Goal: Book appointment/travel/reservation

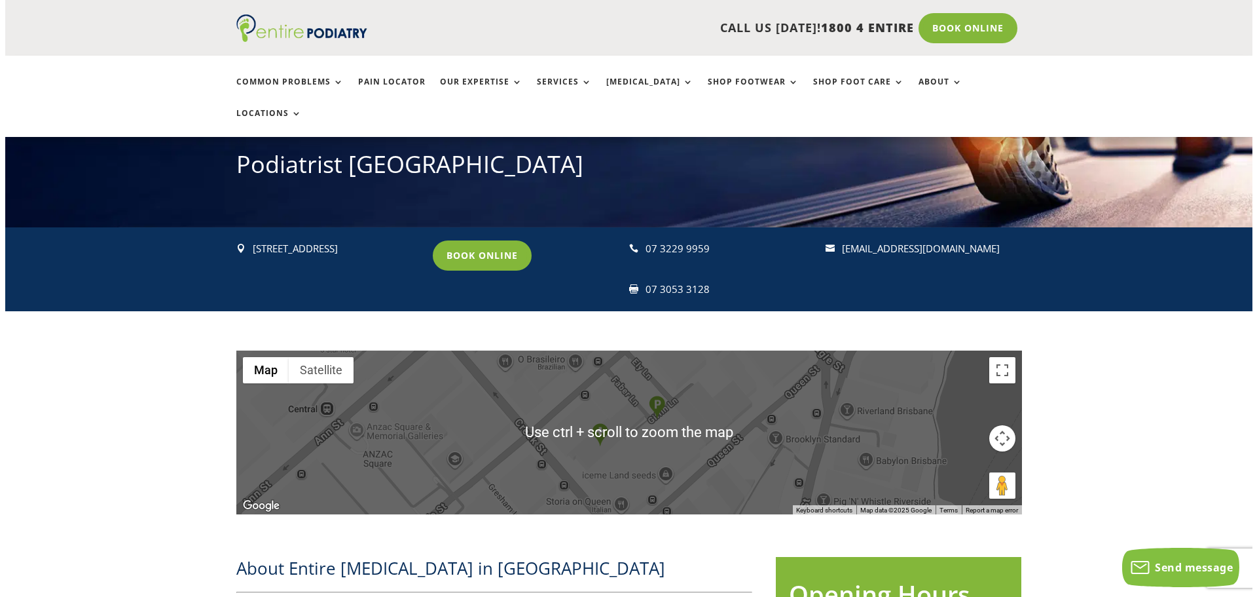
scroll to position [147, 0]
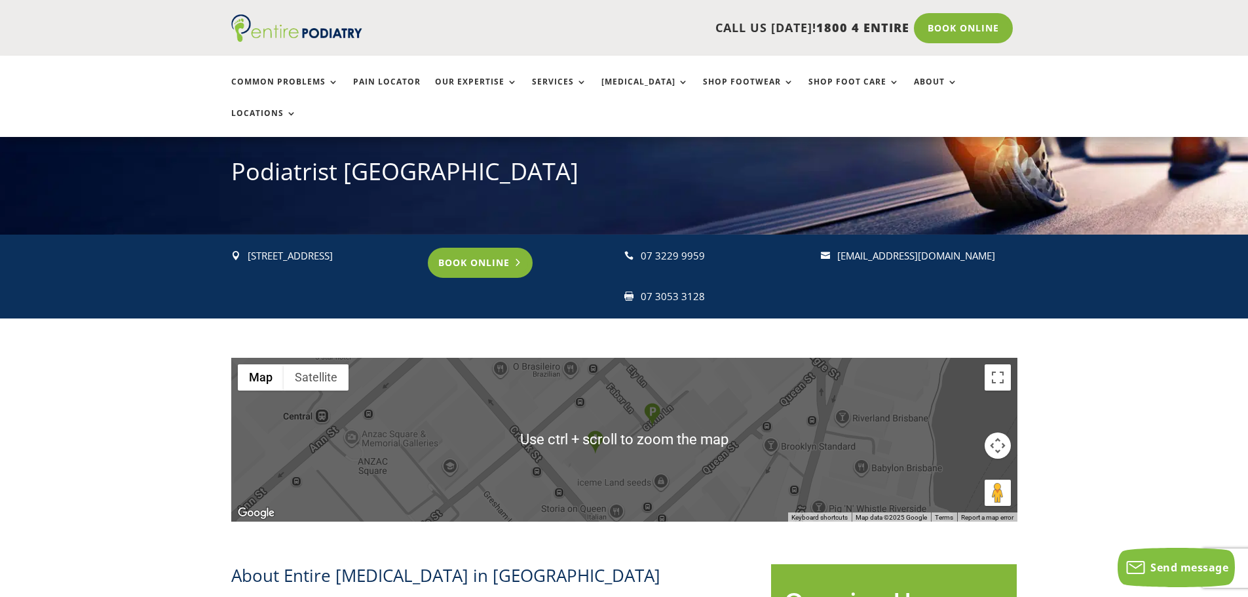
click at [494, 248] on link "Book Online" at bounding box center [480, 263] width 105 height 30
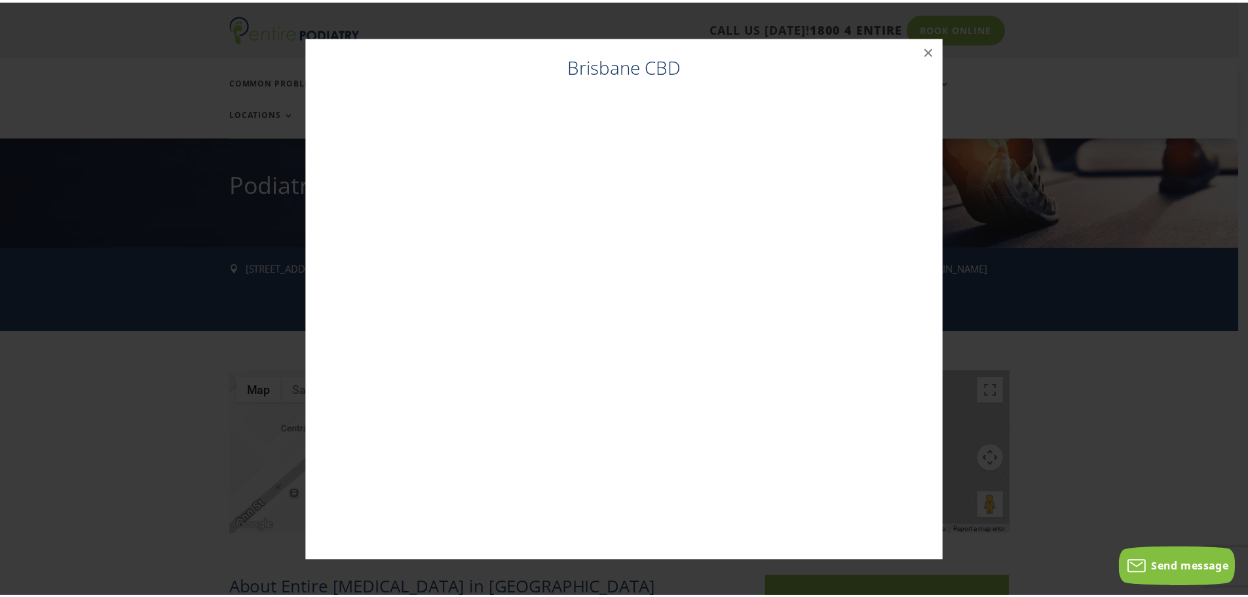
scroll to position [134, 0]
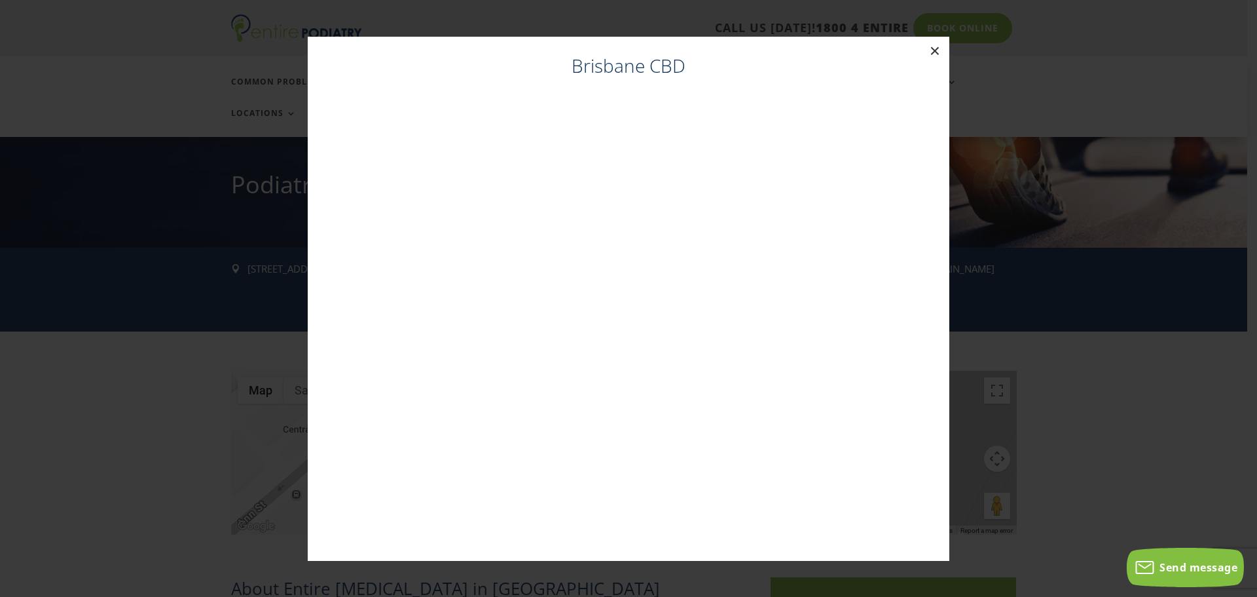
click at [935, 50] on button "×" at bounding box center [935, 51] width 29 height 29
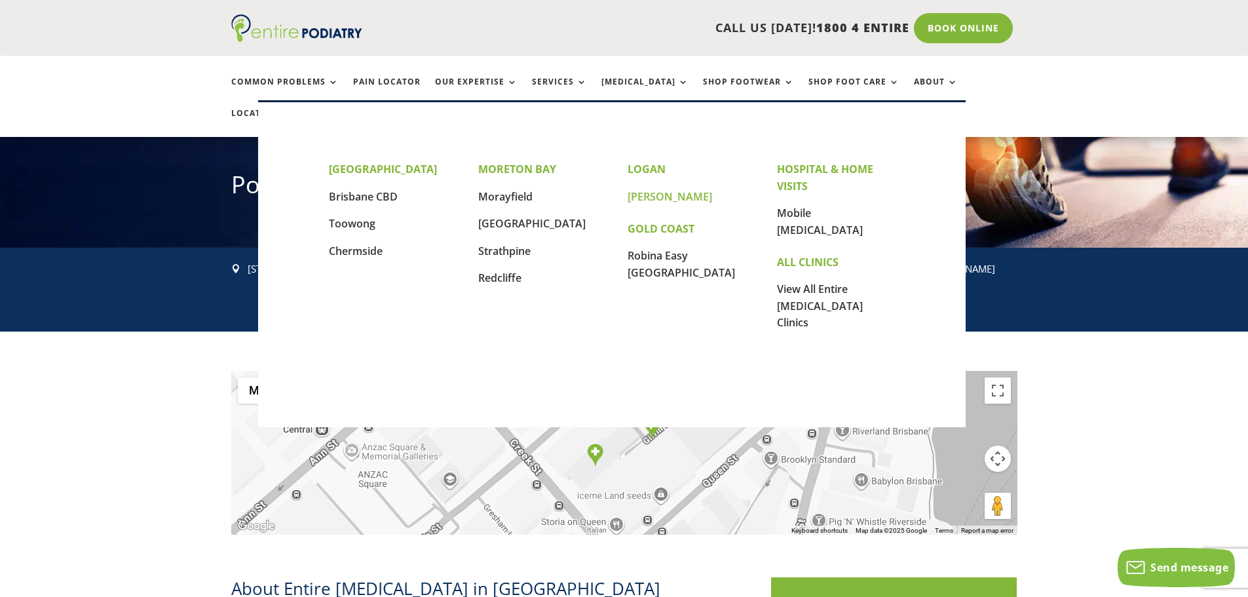
click at [646, 199] on link "[PERSON_NAME]" at bounding box center [669, 196] width 84 height 14
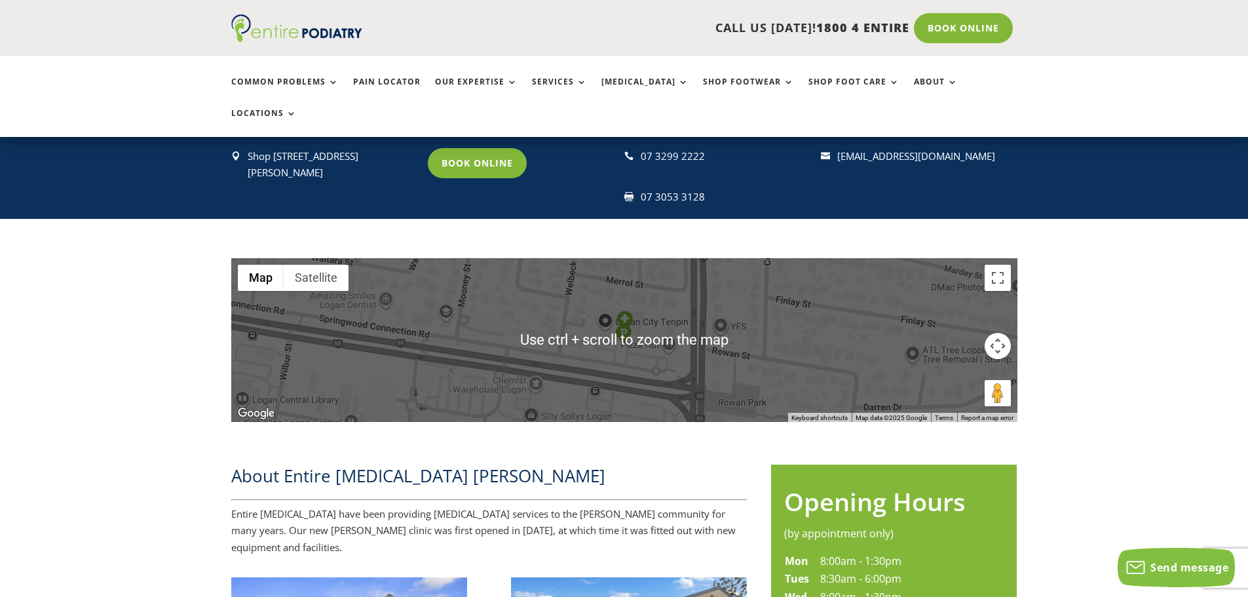
scroll to position [247, 0]
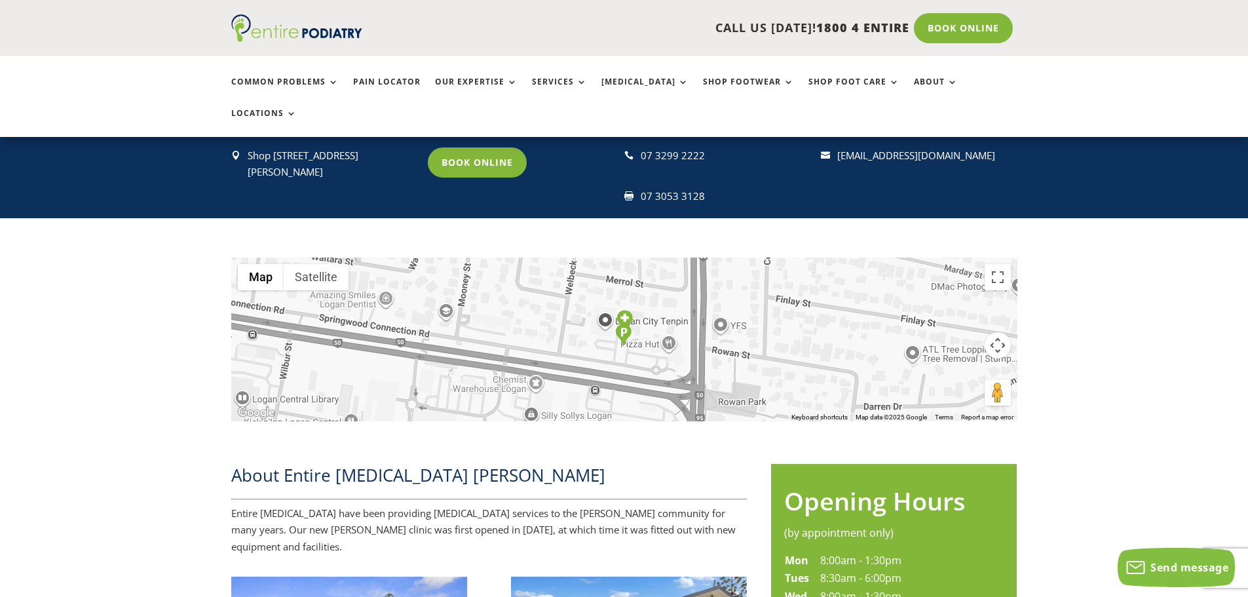
click at [453, 320] on div at bounding box center [624, 339] width 786 height 164
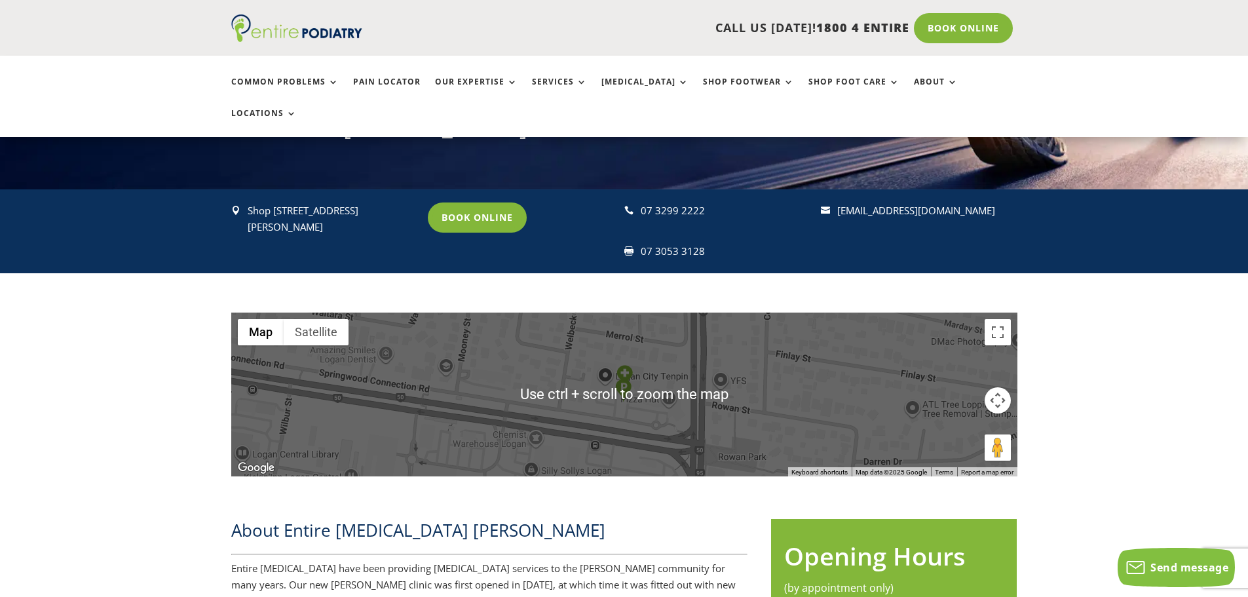
scroll to position [191, 0]
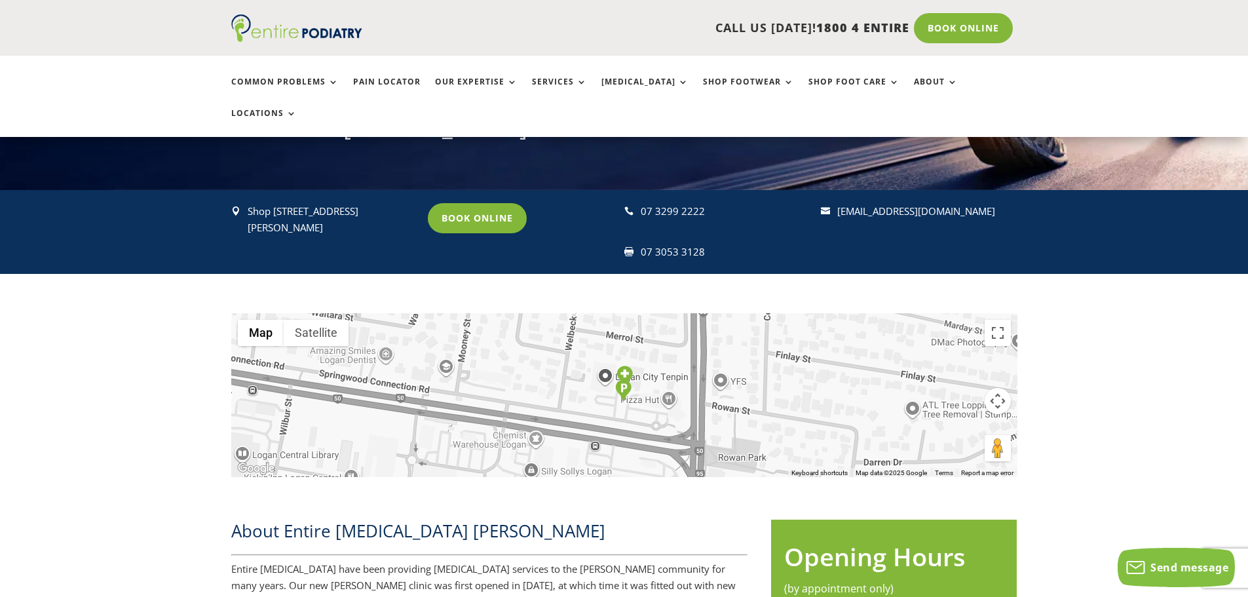
click at [96, 312] on div "← Move left → Move right ↑ Move up ↓ Move down + Zoom in - Zoom out Home Jump l…" at bounding box center [624, 385] width 1248 height 223
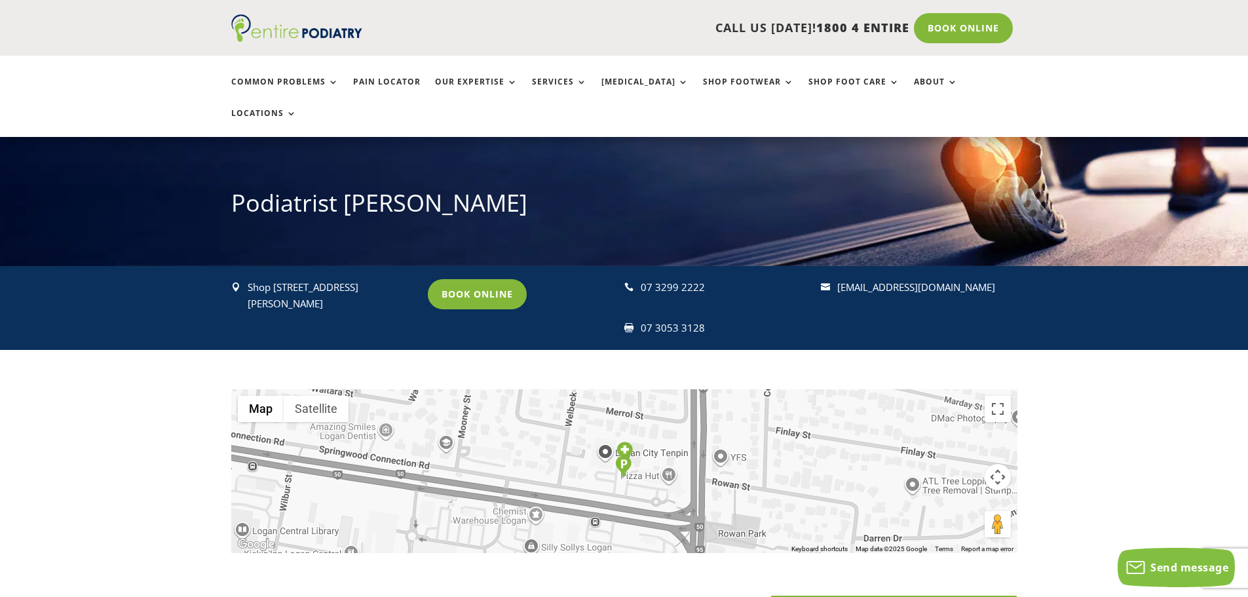
scroll to position [113, 0]
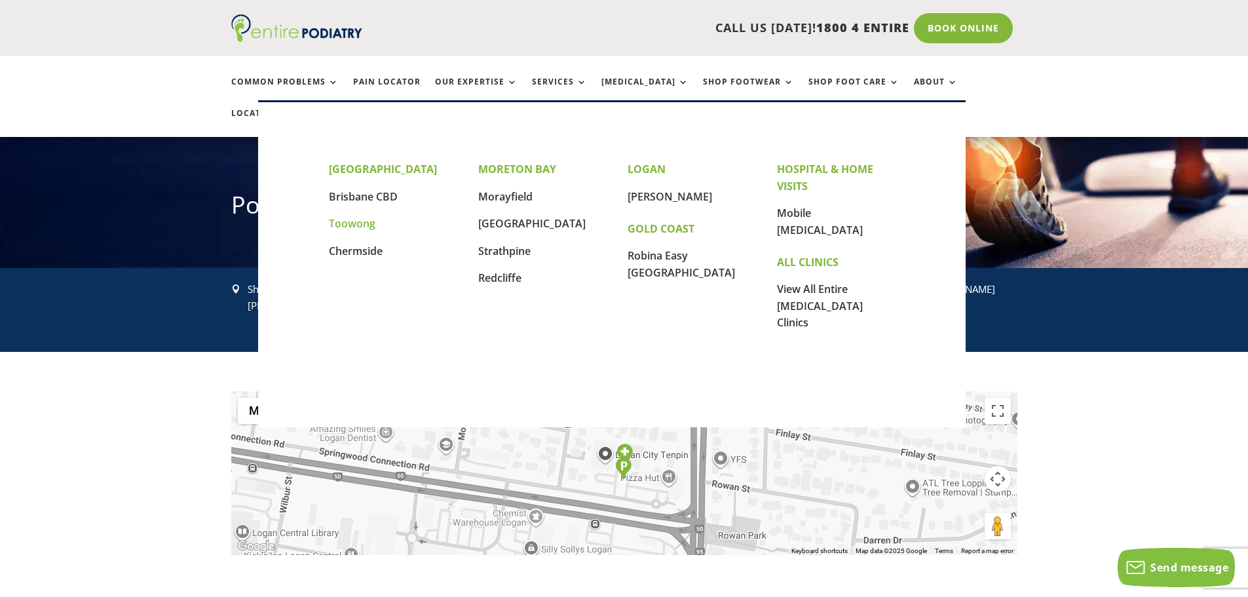
click at [354, 220] on link "Toowong" at bounding box center [352, 223] width 46 height 14
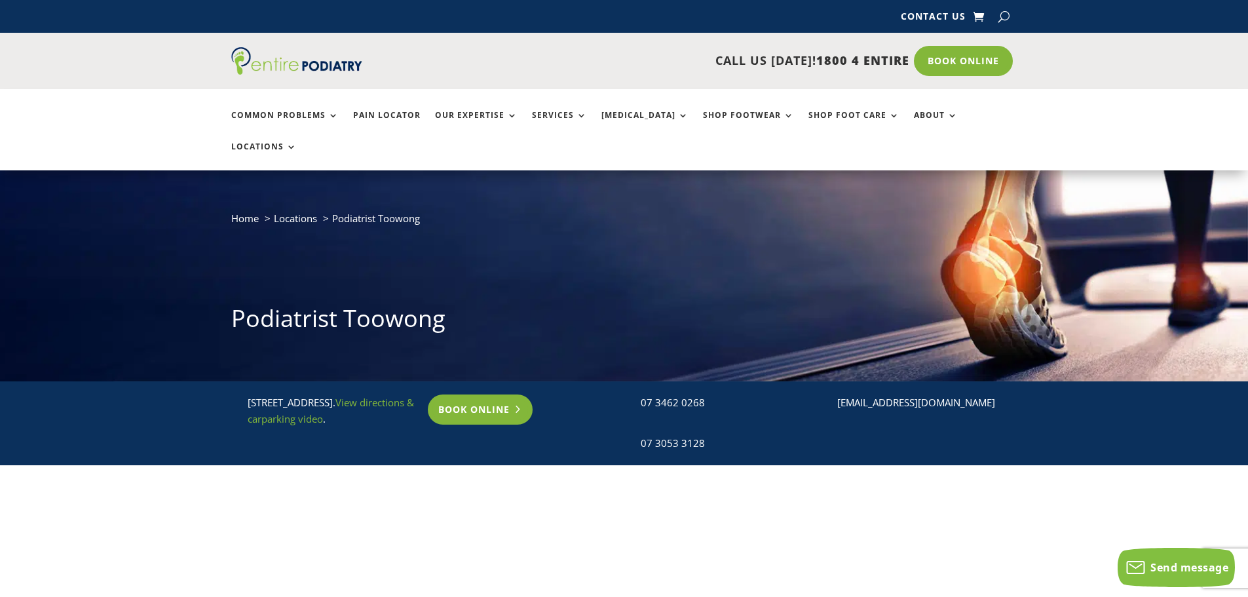
click at [470, 394] on link "Book Online" at bounding box center [480, 409] width 105 height 30
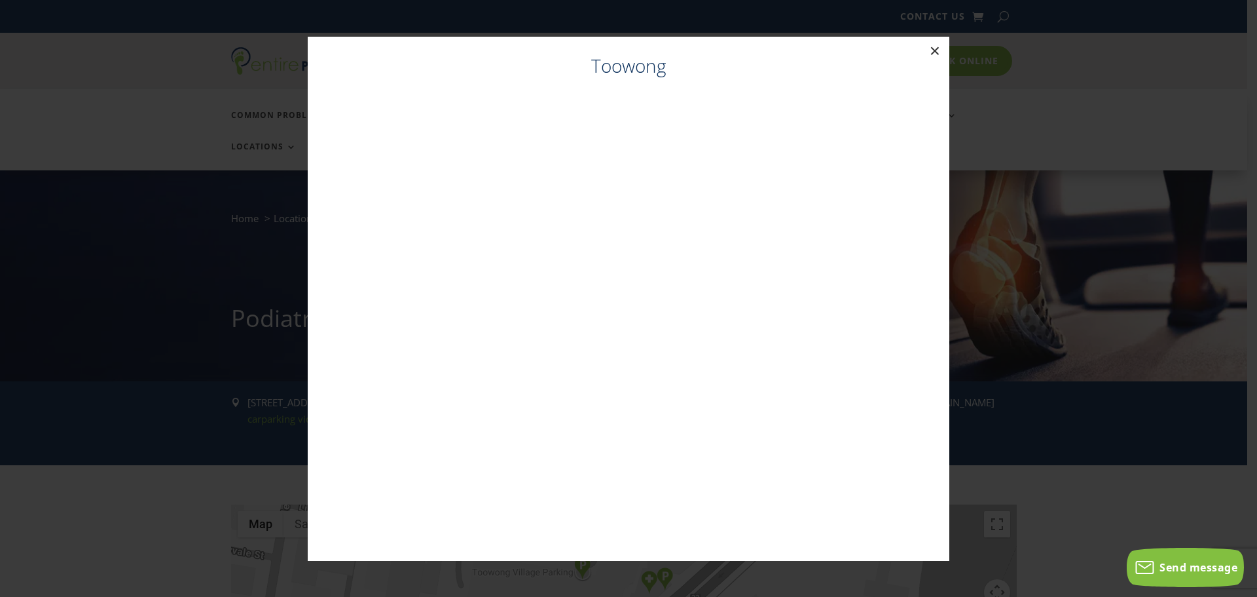
click at [937, 47] on button "×" at bounding box center [935, 51] width 29 height 29
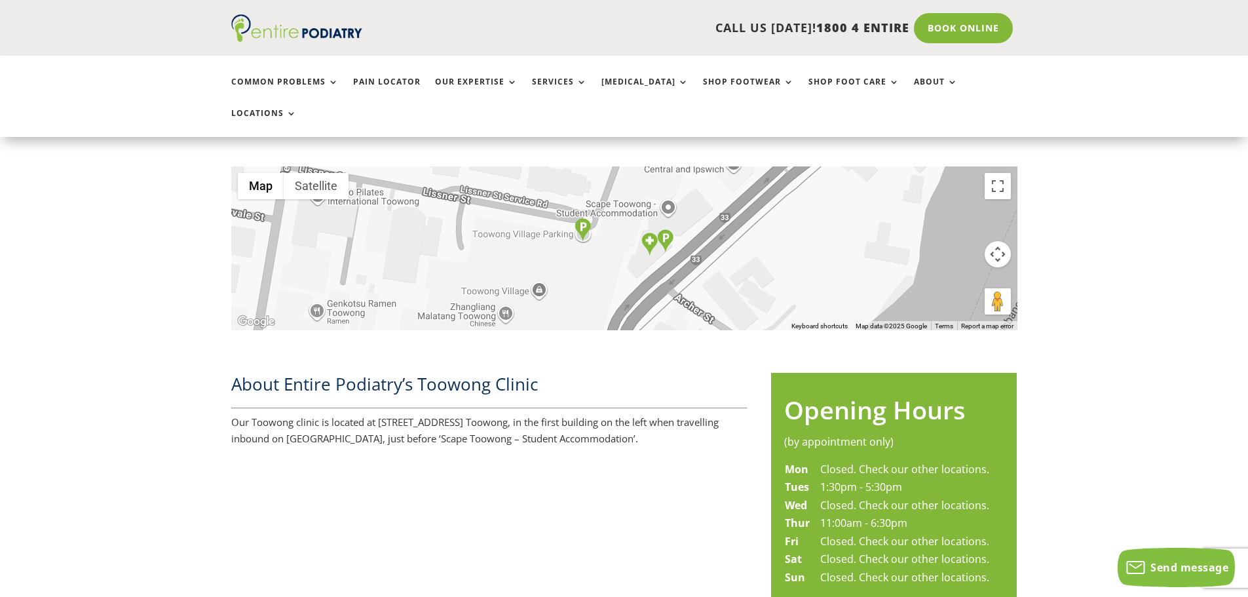
scroll to position [329, 0]
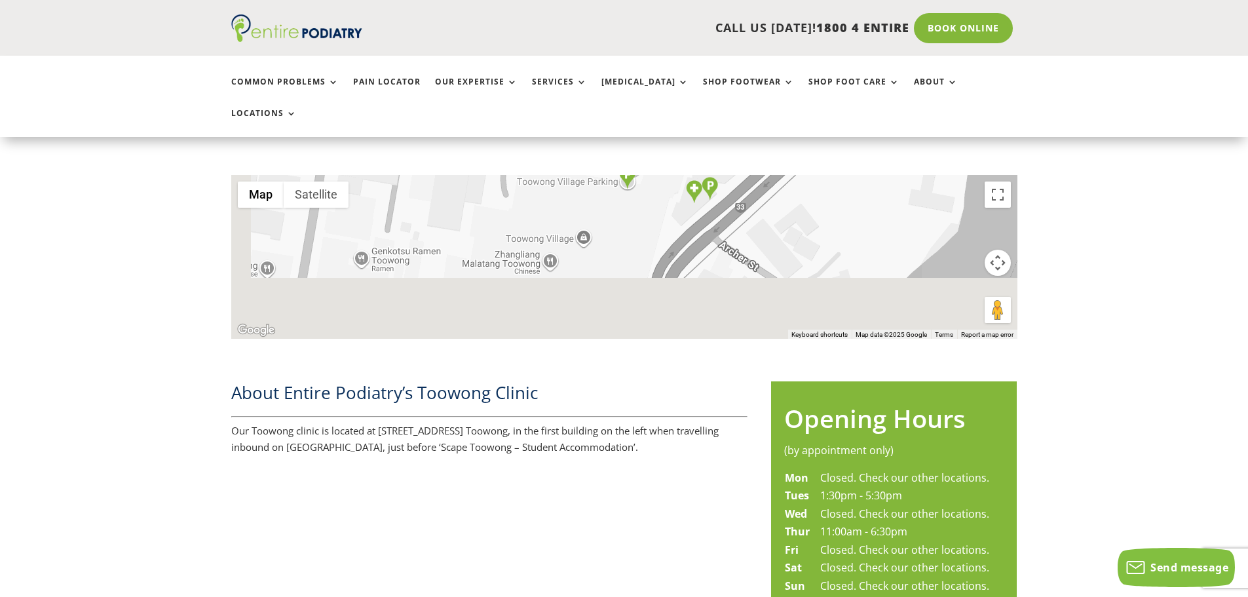
drag, startPoint x: 475, startPoint y: 254, endPoint x: 521, endPoint y: 190, distance: 78.9
click at [521, 190] on div at bounding box center [624, 257] width 786 height 164
